Goal: Task Accomplishment & Management: Use online tool/utility

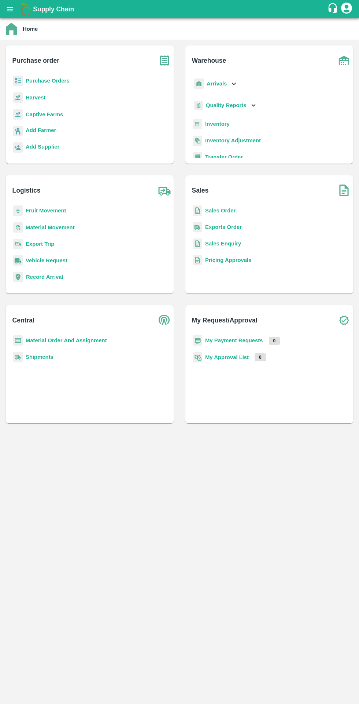
click at [63, 80] on b "Purchase Orders" at bounding box center [48, 81] width 44 height 6
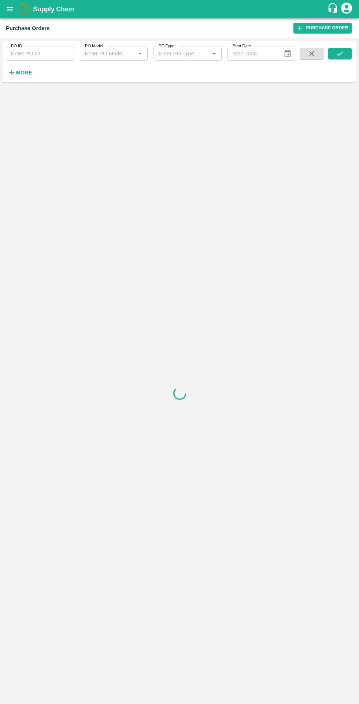
click at [28, 78] on button "More" at bounding box center [20, 72] width 28 height 12
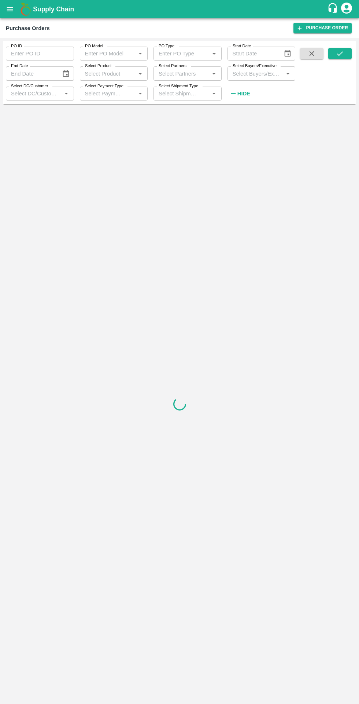
click at [28, 99] on div "Select DC/Customer   *" at bounding box center [40, 94] width 68 height 14
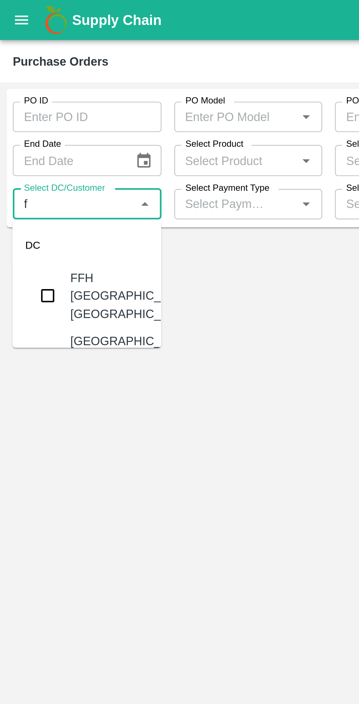
type input "fr"
click at [16, 133] on input "checkbox" at bounding box center [22, 131] width 15 height 15
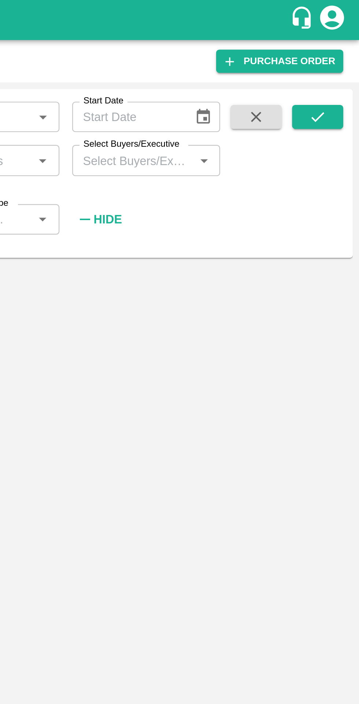
click at [339, 57] on icon "submit" at bounding box center [340, 54] width 8 height 8
